Goal: Navigation & Orientation: Find specific page/section

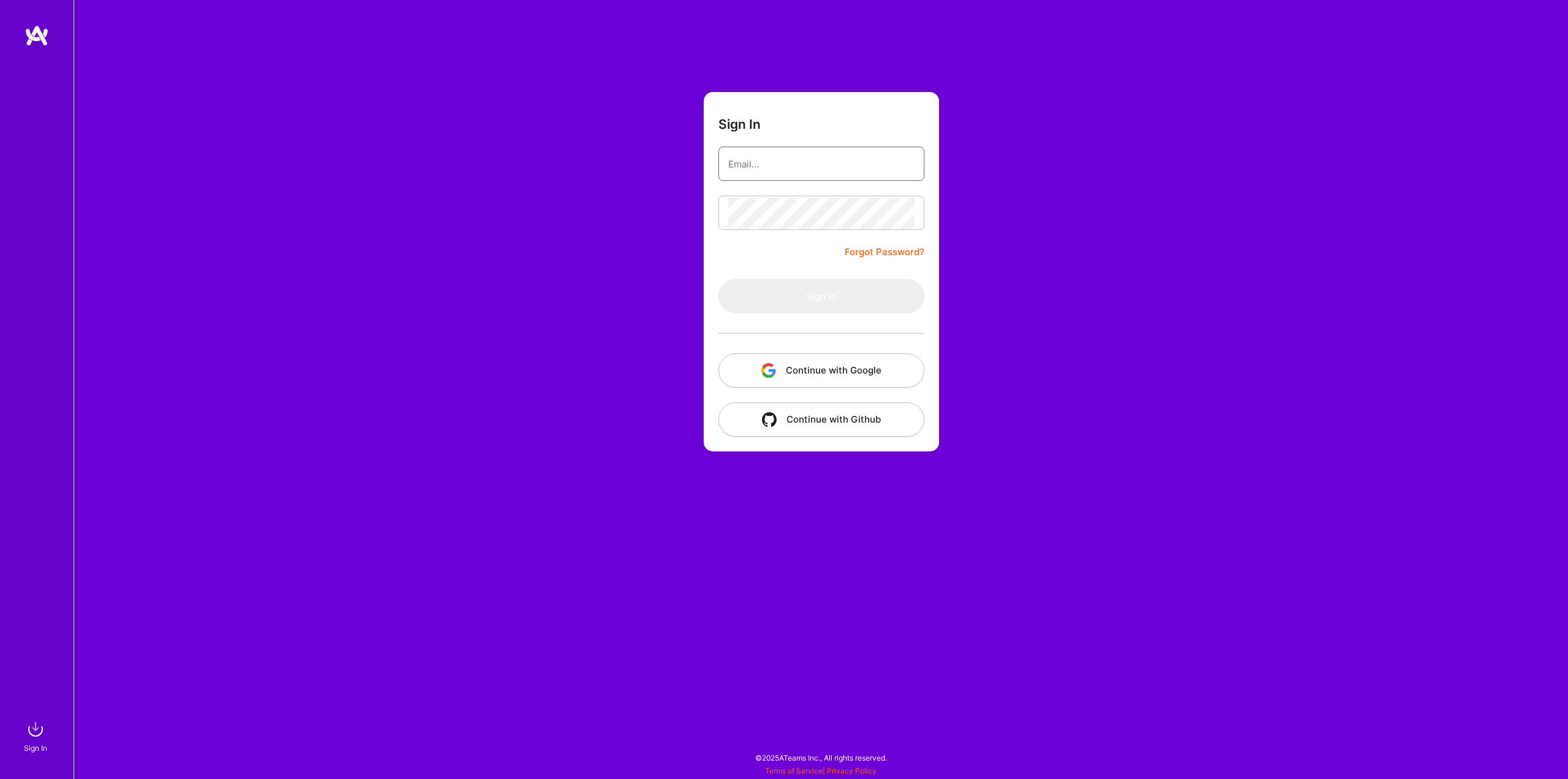
click at [745, 164] on input "email" at bounding box center [821, 164] width 186 height 31
type input "[EMAIL_ADDRESS][DOMAIN_NAME]"
drag, startPoint x: 822, startPoint y: 270, endPoint x: 817, endPoint y: 287, distance: 17.7
click at [822, 272] on form "Sign In [EMAIL_ADDRESS][DOMAIN_NAME] Forgot Password? Sign In Continue with Goo…" at bounding box center [821, 272] width 236 height 359
click at [817, 288] on button "Sign In" at bounding box center [821, 296] width 206 height 34
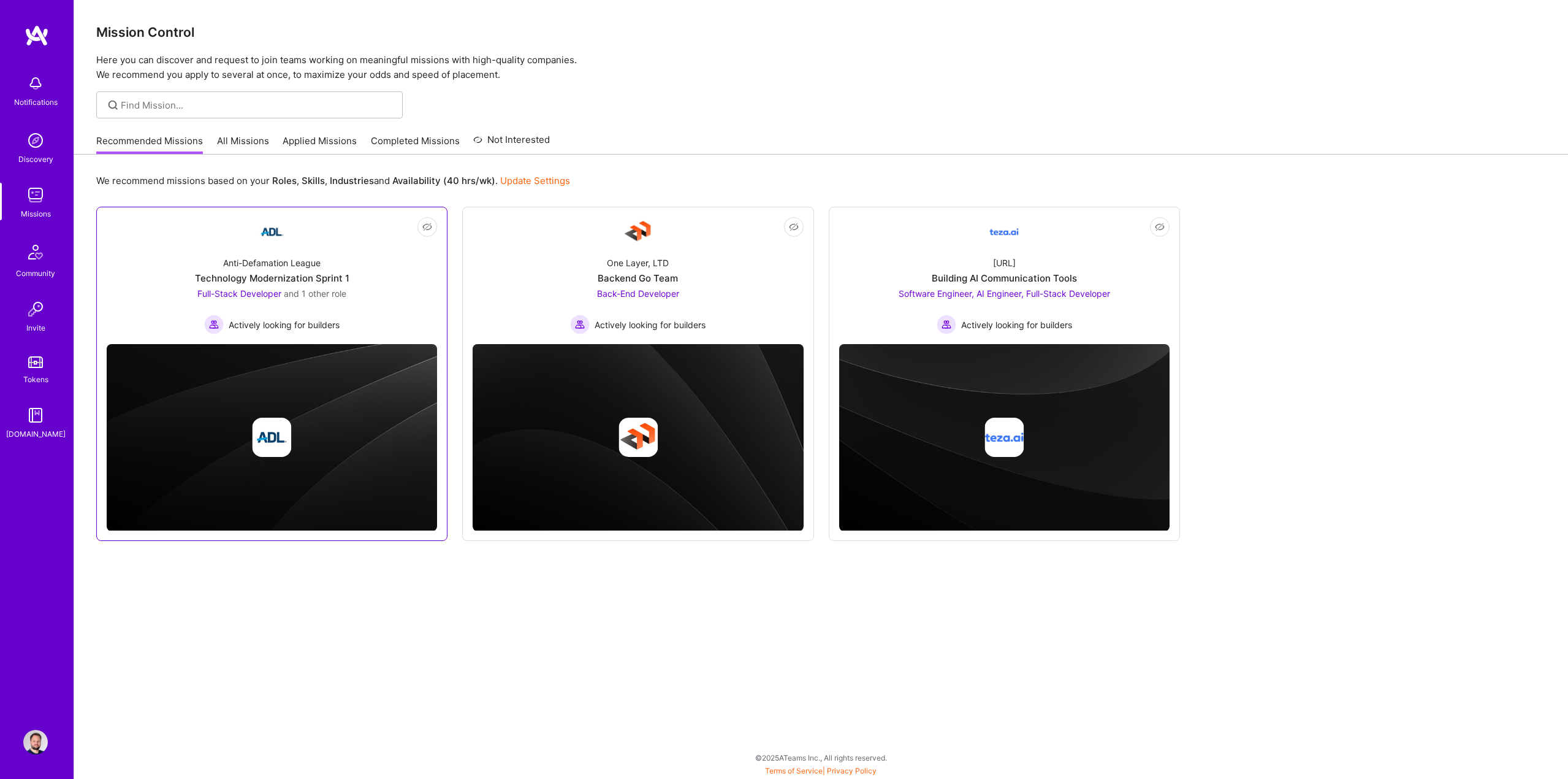
click at [330, 297] on span "and 1 other role" at bounding box center [315, 293] width 63 height 10
